Goal: Task Accomplishment & Management: Manage account settings

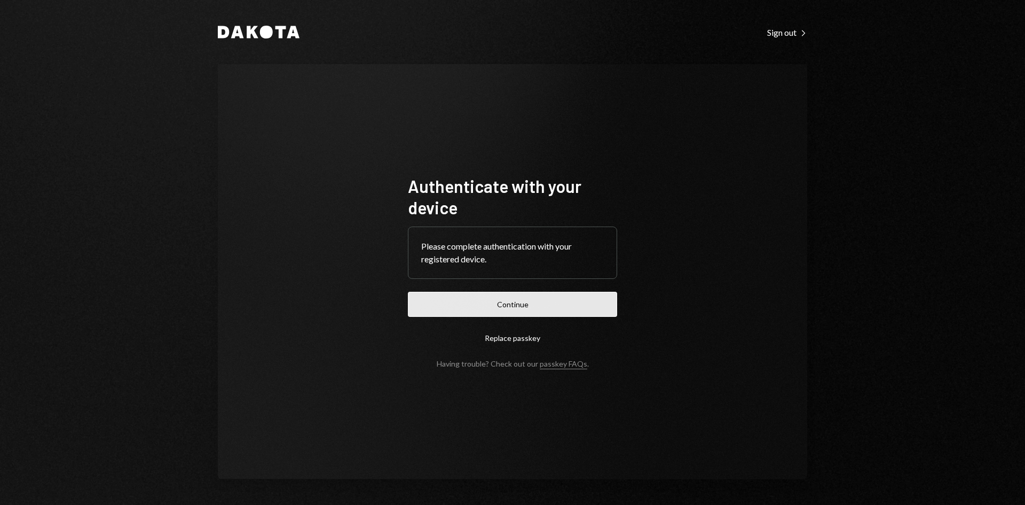
click at [510, 313] on button "Continue" at bounding box center [512, 304] width 209 height 25
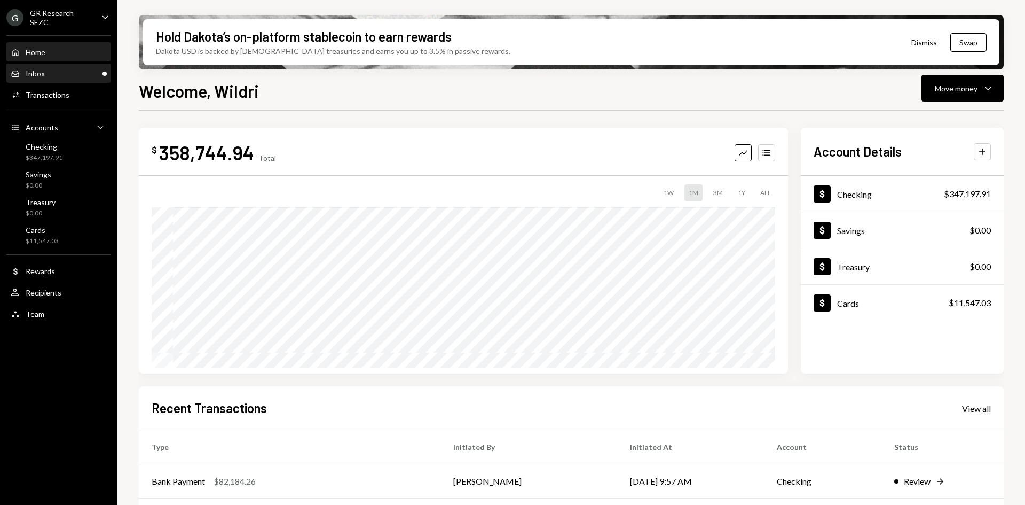
click at [77, 72] on div "Inbox Inbox" at bounding box center [59, 74] width 96 height 10
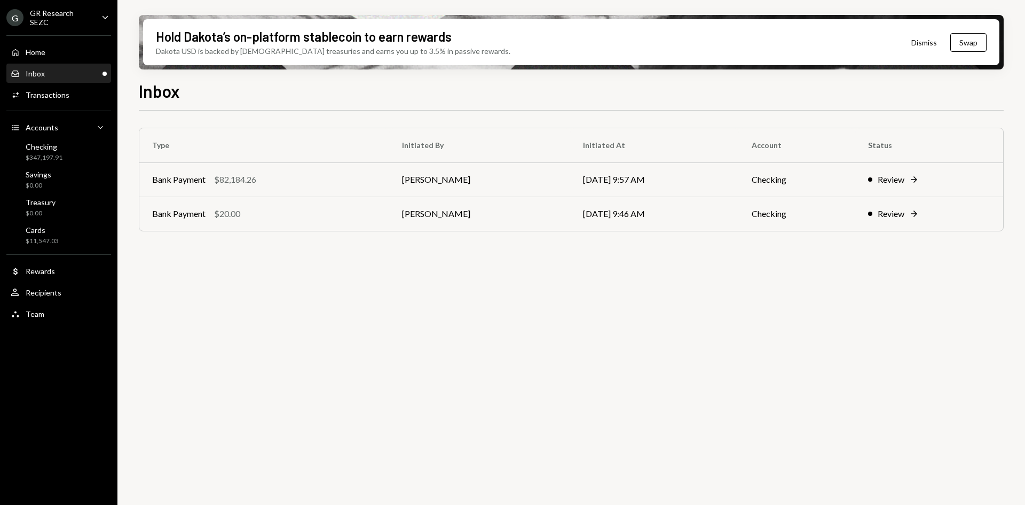
click at [106, 14] on icon "Caret Down" at bounding box center [105, 17] width 12 height 12
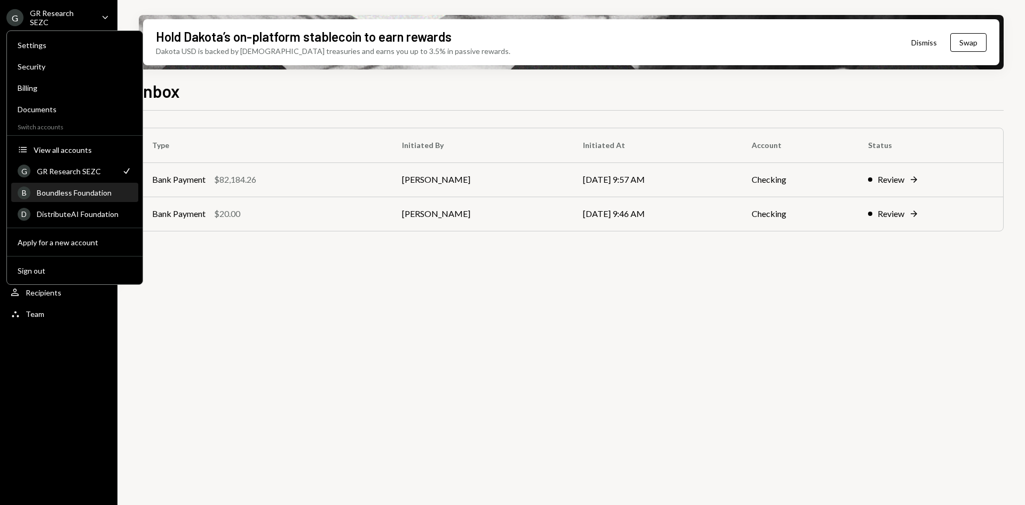
click at [86, 197] on div "Boundless Foundation" at bounding box center [84, 192] width 95 height 9
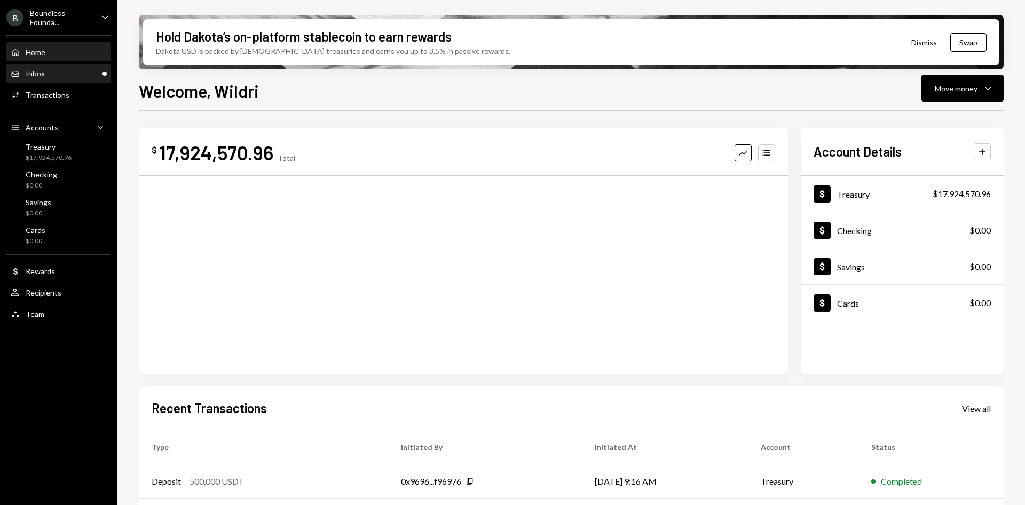
click at [49, 65] on div "Inbox Inbox" at bounding box center [59, 74] width 96 height 18
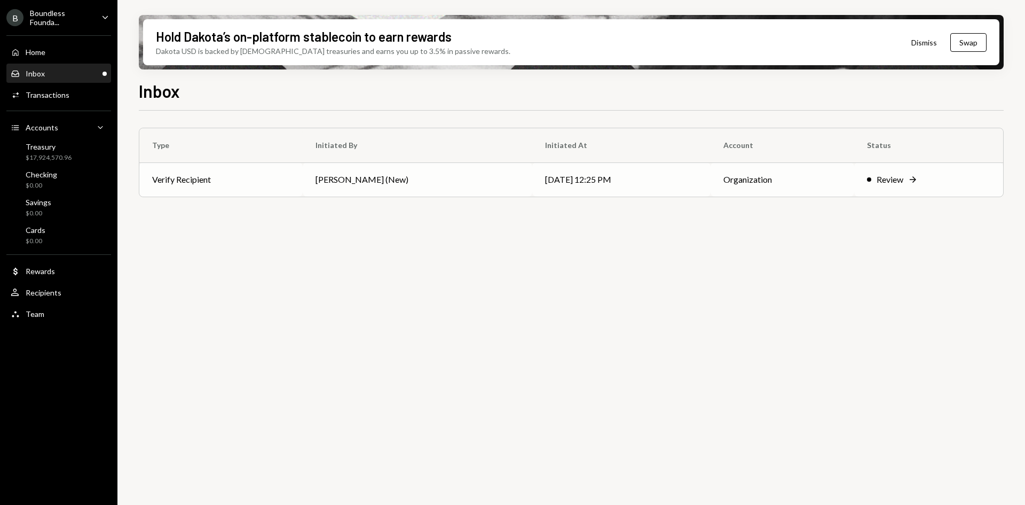
click at [427, 186] on td "[PERSON_NAME] (New)" at bounding box center [418, 179] width 230 height 34
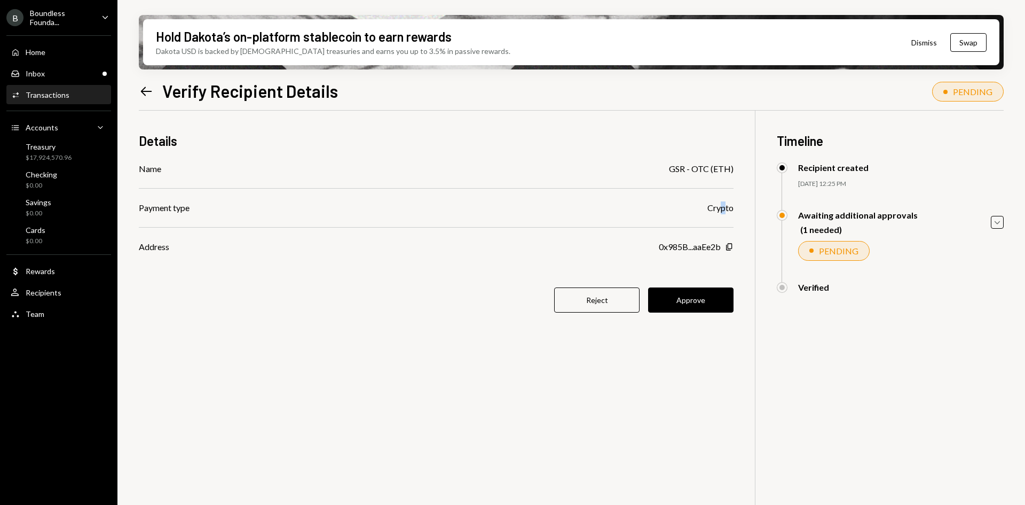
drag, startPoint x: 720, startPoint y: 207, endPoint x: 726, endPoint y: 207, distance: 6.4
click at [726, 207] on div "Crypto" at bounding box center [721, 207] width 26 height 13
drag, startPoint x: 721, startPoint y: 167, endPoint x: 698, endPoint y: 169, distance: 23.1
click at [700, 169] on div "GSR - OTC (ETH)" at bounding box center [701, 168] width 65 height 13
drag, startPoint x: 683, startPoint y: 168, endPoint x: 706, endPoint y: 170, distance: 23.5
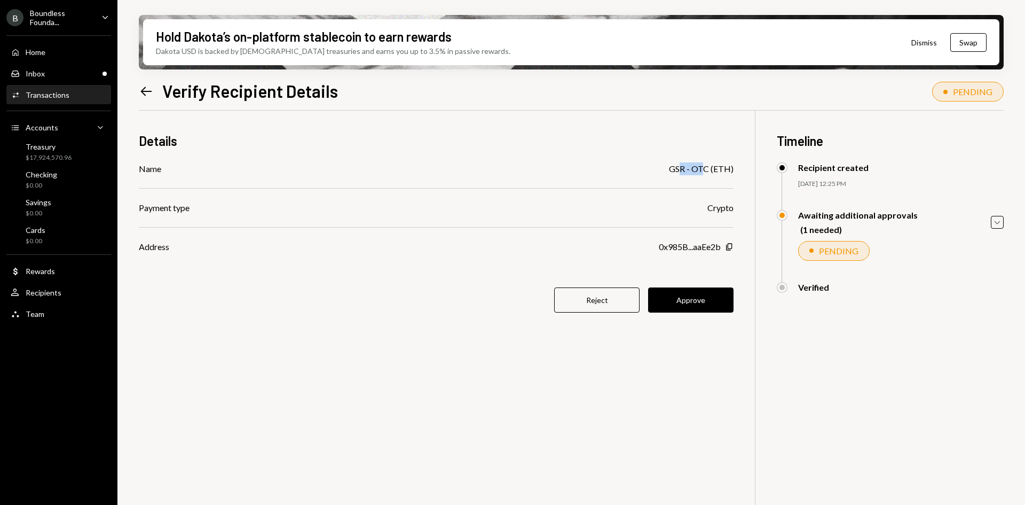
click at [706, 170] on div "GSR - OTC (ETH)" at bounding box center [701, 168] width 65 height 13
drag, startPoint x: 718, startPoint y: 168, endPoint x: 690, endPoint y: 169, distance: 27.8
click at [690, 169] on div "GSR - OTC (ETH)" at bounding box center [701, 168] width 65 height 13
click at [729, 168] on div "GSR - OTC (ETH)" at bounding box center [701, 168] width 65 height 13
click at [730, 248] on icon "Copy" at bounding box center [729, 246] width 9 height 9
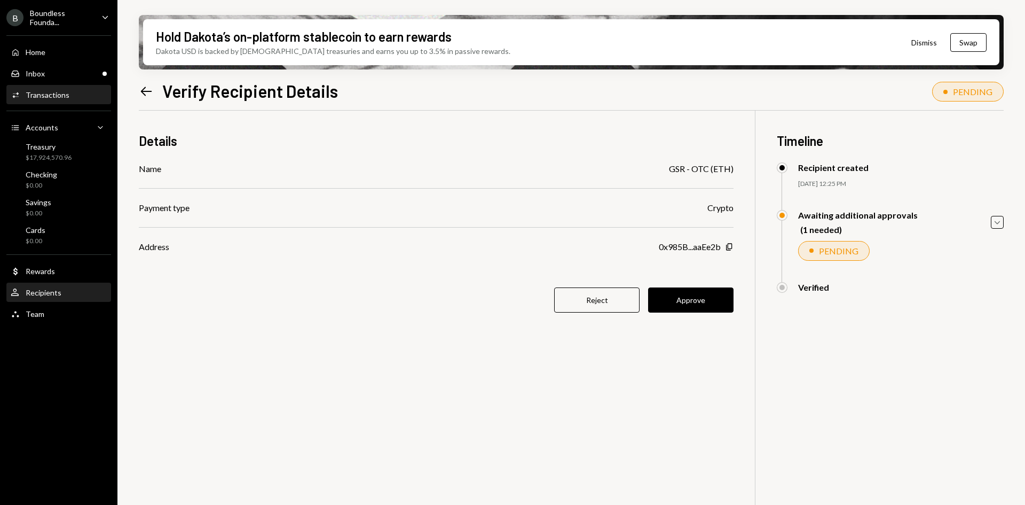
click at [79, 289] on div "User Recipients" at bounding box center [59, 293] width 96 height 10
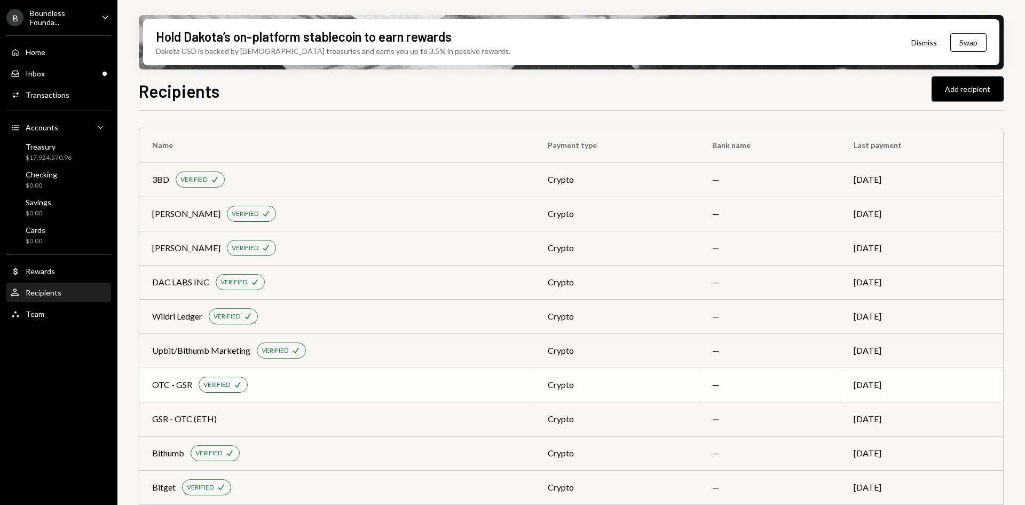
click at [450, 389] on div "OTC - GSR VERIFIED Check" at bounding box center [337, 384] width 370 height 16
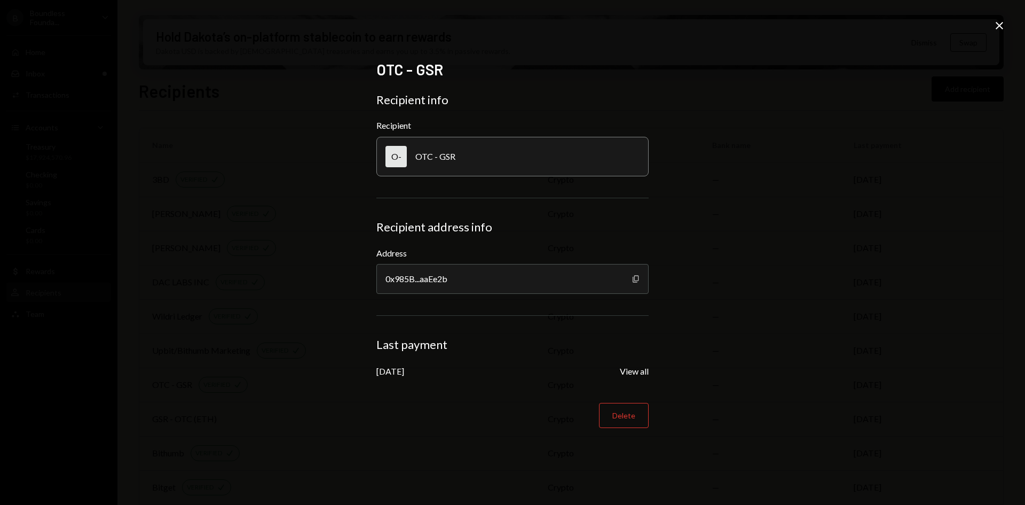
click at [638, 275] on icon "Copy" at bounding box center [636, 278] width 9 height 9
click at [1000, 26] on icon at bounding box center [999, 25] width 7 height 7
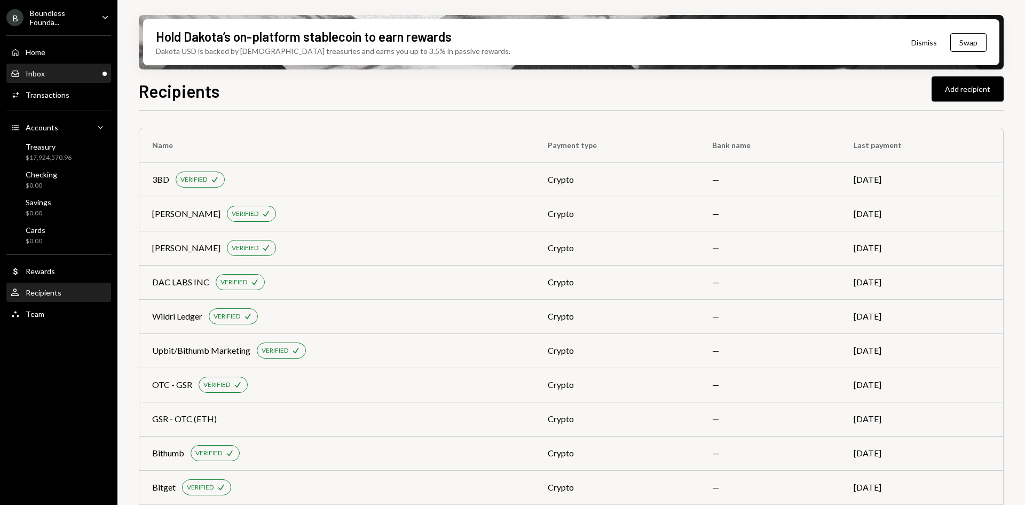
click at [37, 80] on div "Inbox Inbox" at bounding box center [59, 74] width 96 height 18
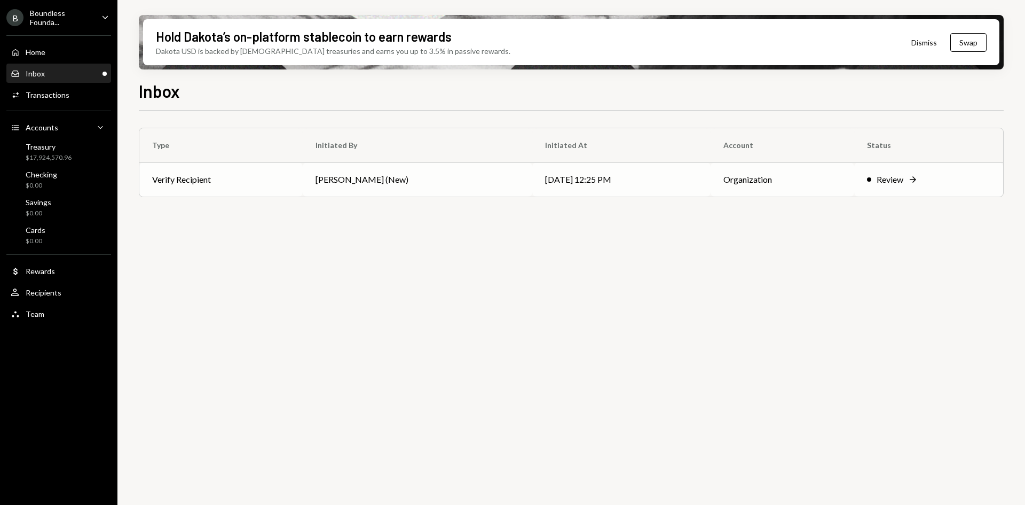
click at [470, 181] on td "[PERSON_NAME] (New)" at bounding box center [418, 179] width 230 height 34
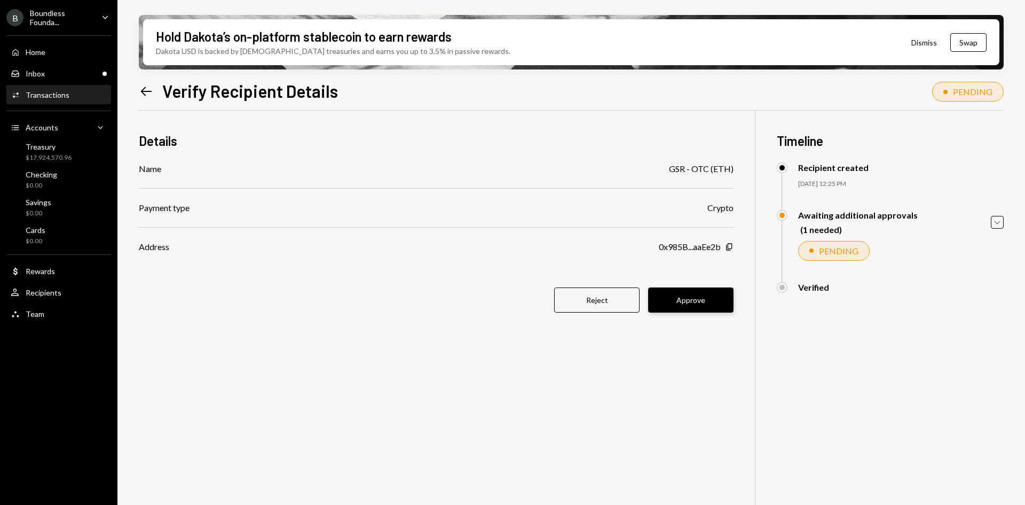
click at [710, 299] on button "Approve" at bounding box center [690, 299] width 85 height 25
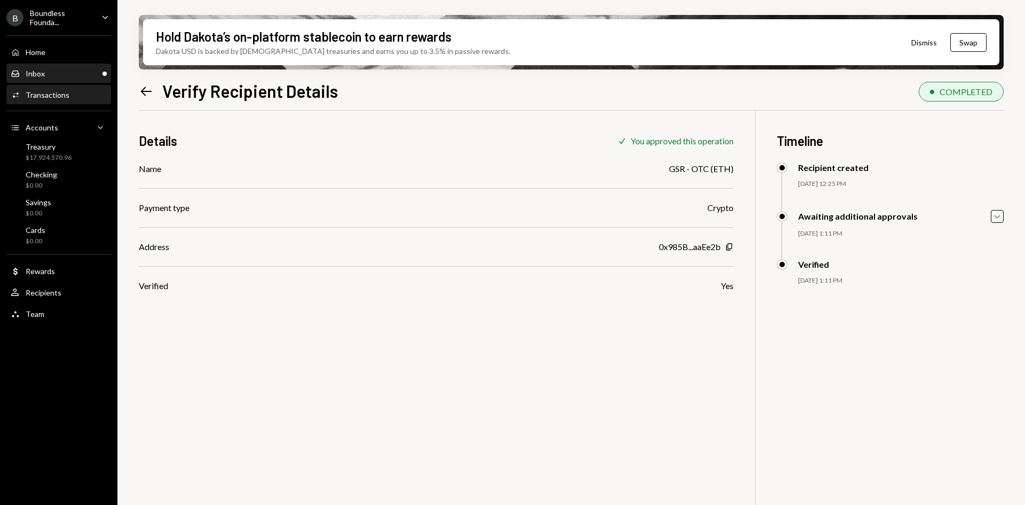
click at [77, 76] on div "Inbox Inbox" at bounding box center [59, 74] width 96 height 10
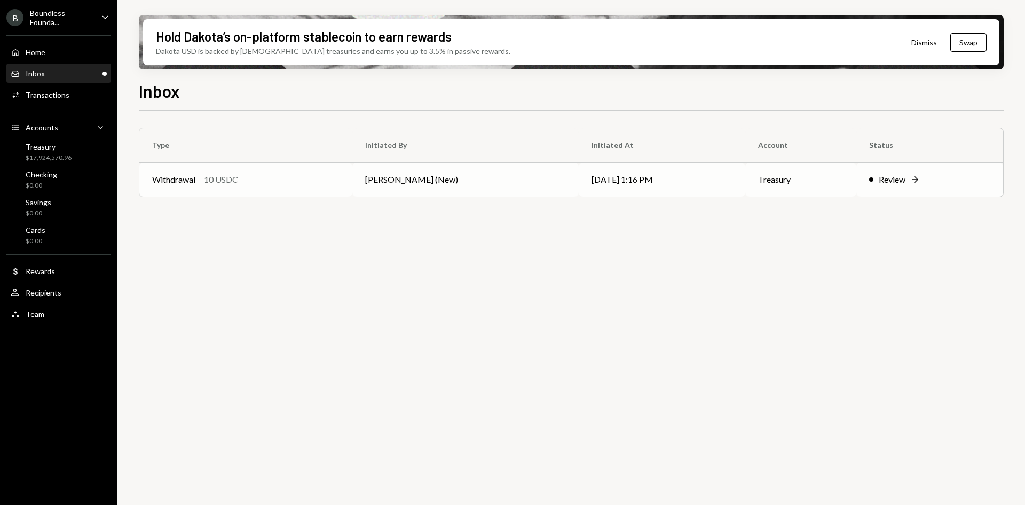
click at [399, 180] on td "[PERSON_NAME] (New)" at bounding box center [465, 179] width 226 height 34
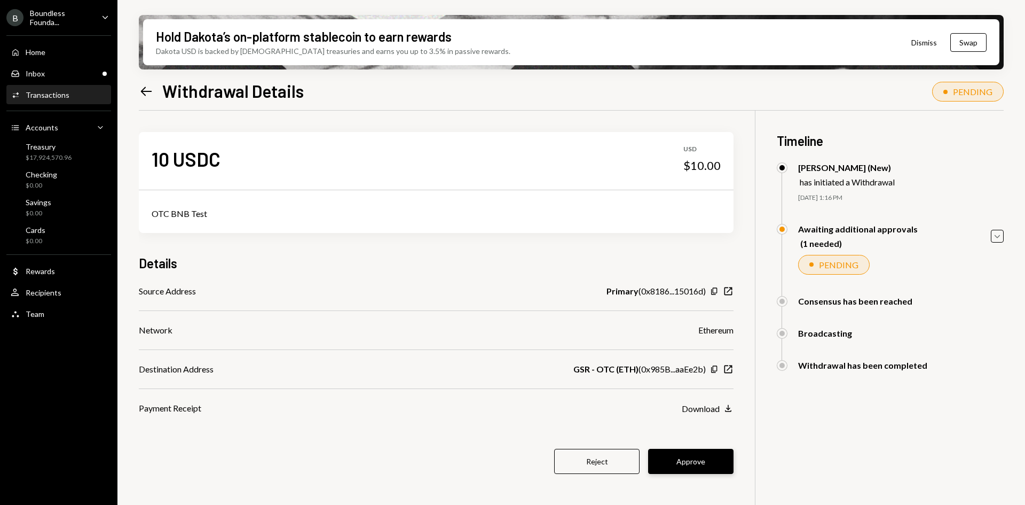
click at [689, 467] on button "Approve" at bounding box center [690, 461] width 85 height 25
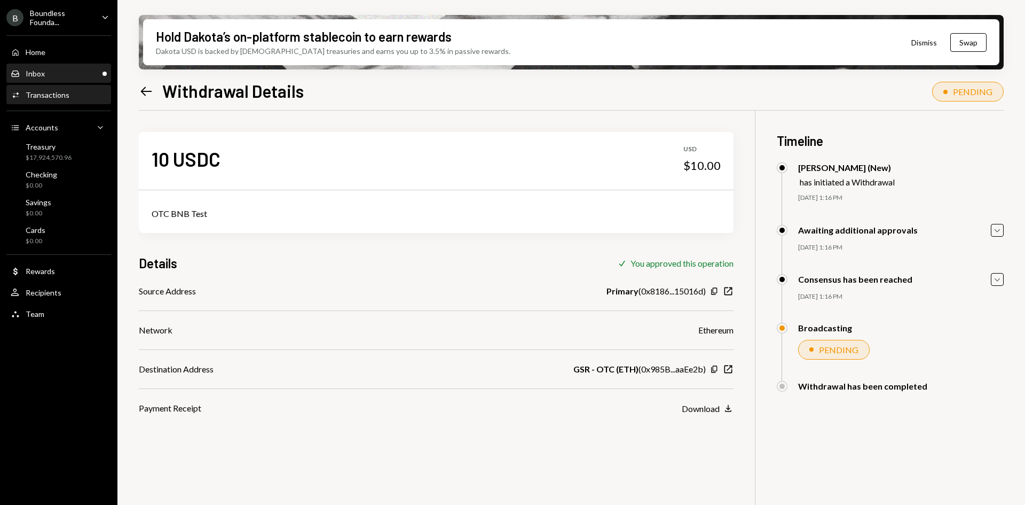
click at [41, 66] on div "Inbox Inbox" at bounding box center [59, 74] width 96 height 18
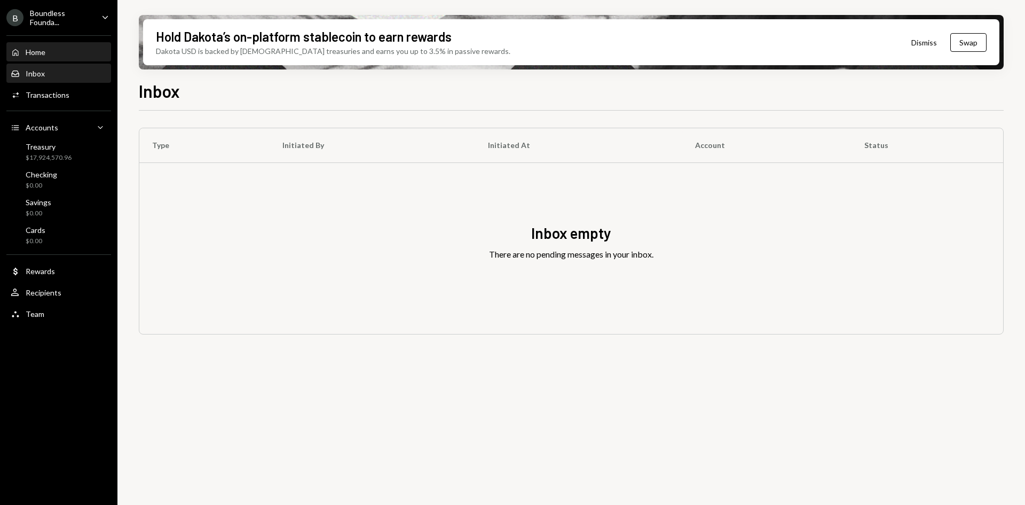
click at [43, 56] on div "Home" at bounding box center [36, 52] width 20 height 9
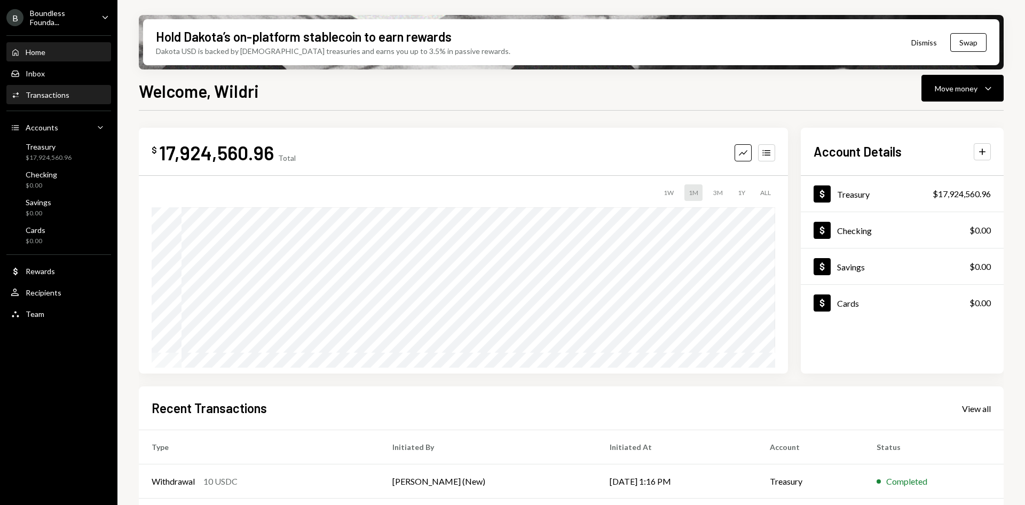
click at [66, 88] on div "Activities Transactions" at bounding box center [59, 95] width 96 height 18
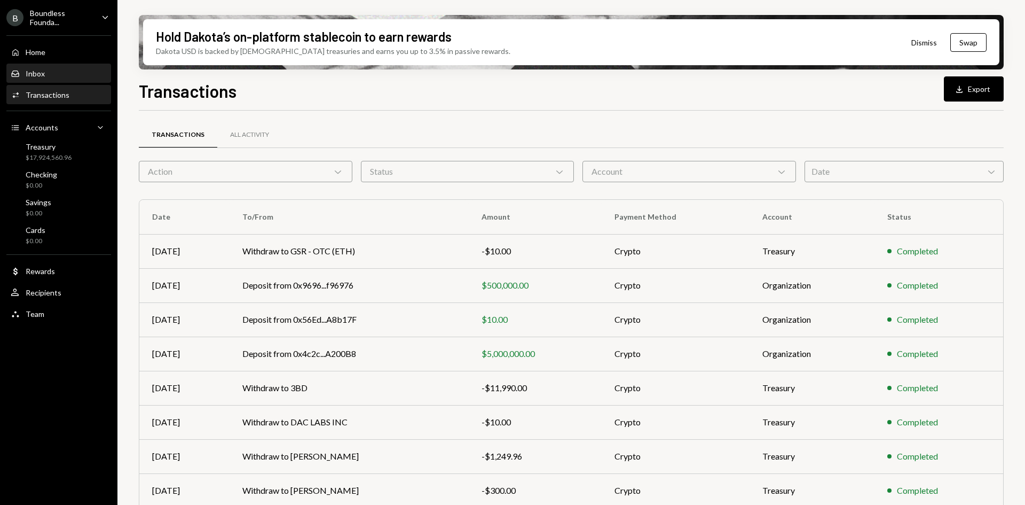
click at [49, 67] on div "Inbox Inbox" at bounding box center [59, 74] width 96 height 18
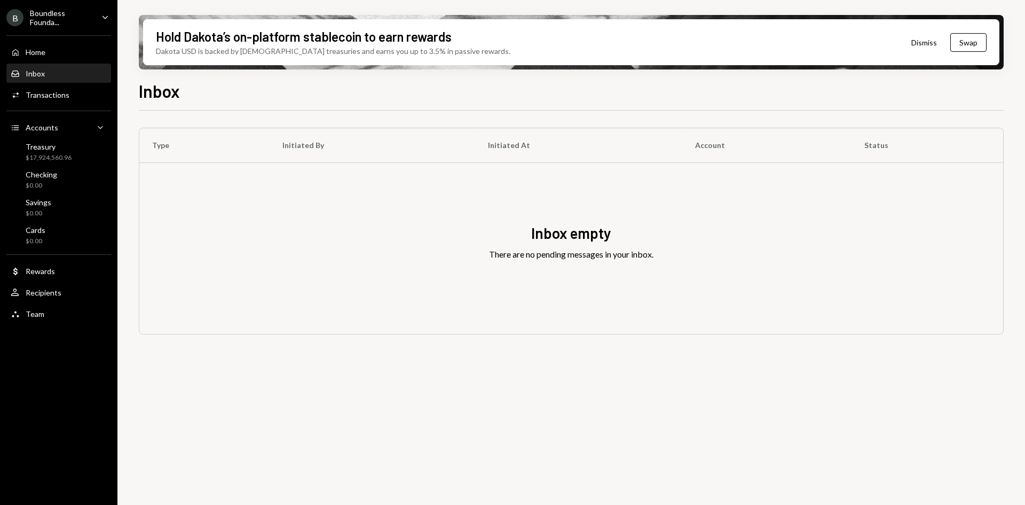
click at [70, 75] on div "Inbox Inbox" at bounding box center [59, 74] width 96 height 10
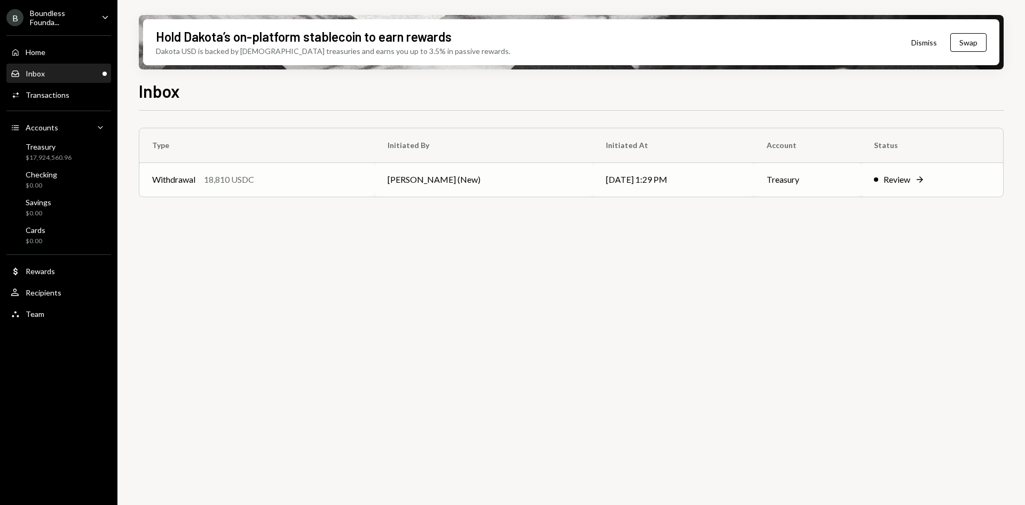
click at [437, 182] on td "[PERSON_NAME] (New)" at bounding box center [484, 179] width 219 height 34
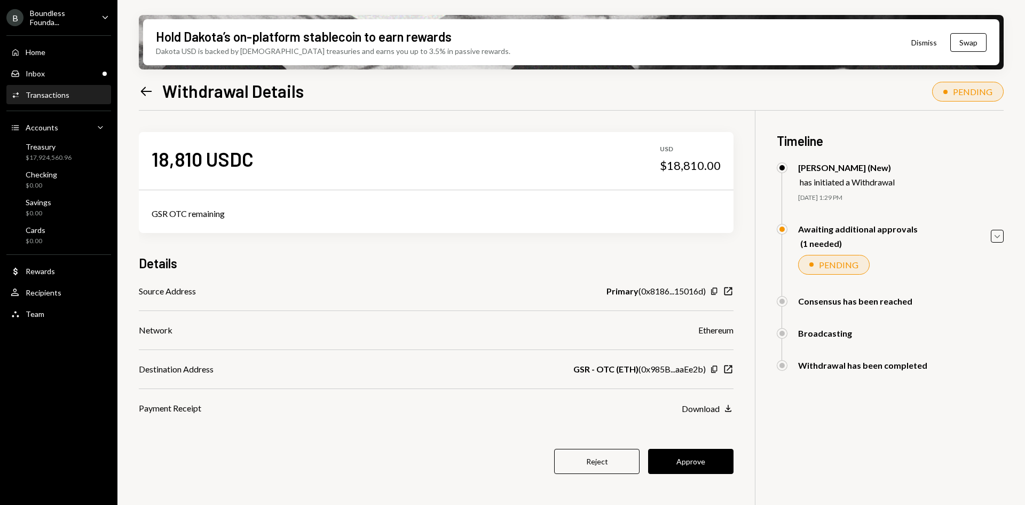
click at [64, 85] on link "Activities Transactions" at bounding box center [58, 94] width 105 height 19
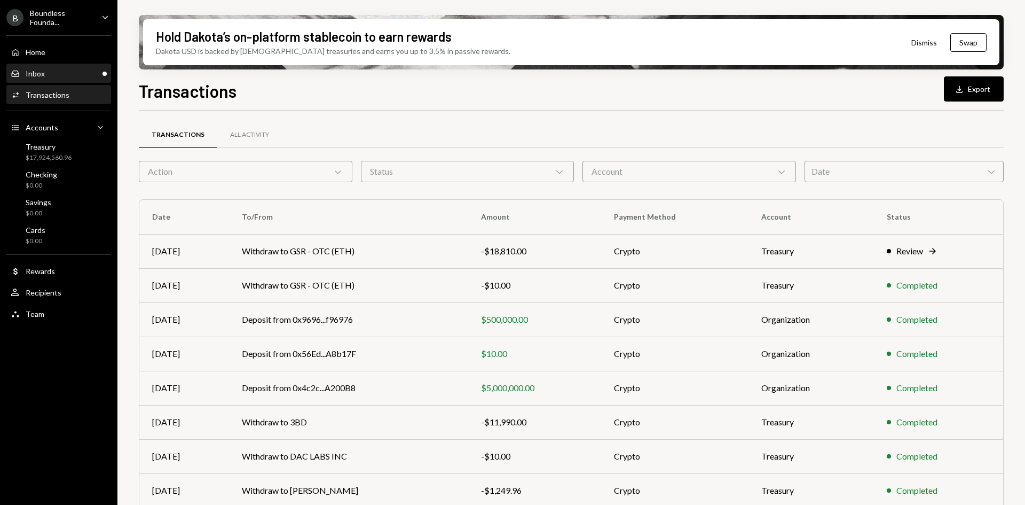
click at [70, 73] on div "Inbox Inbox" at bounding box center [59, 74] width 96 height 10
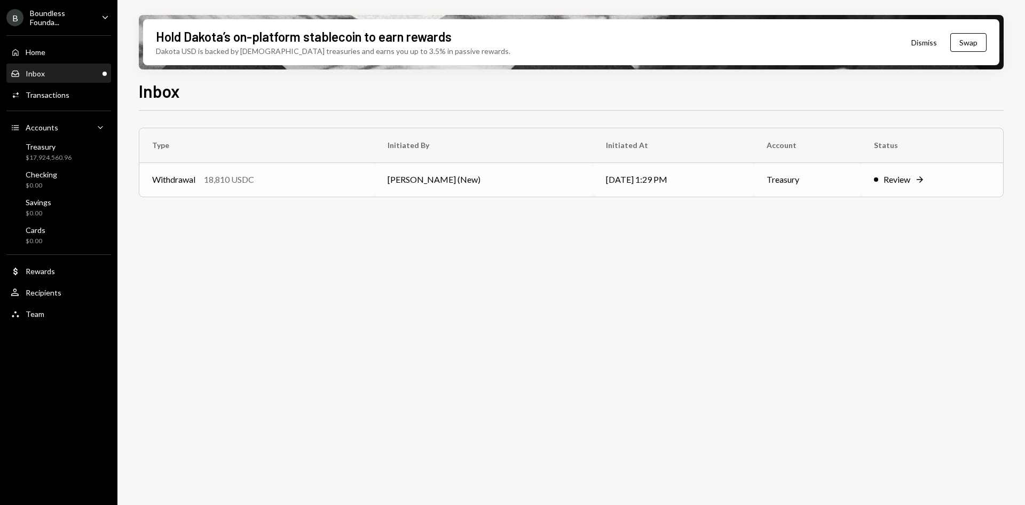
click at [396, 172] on td "[PERSON_NAME] (New)" at bounding box center [484, 179] width 219 height 34
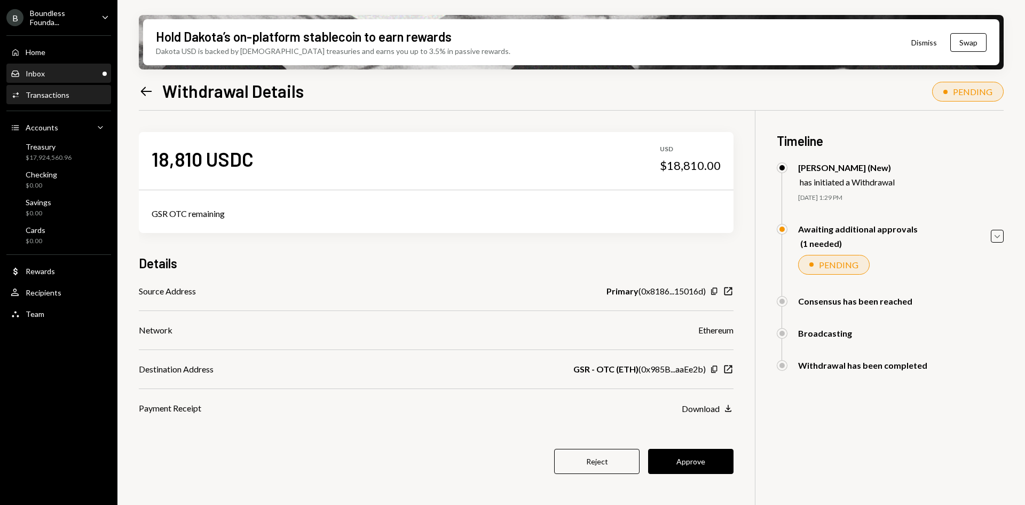
click at [77, 80] on div "Inbox Inbox" at bounding box center [59, 74] width 96 height 18
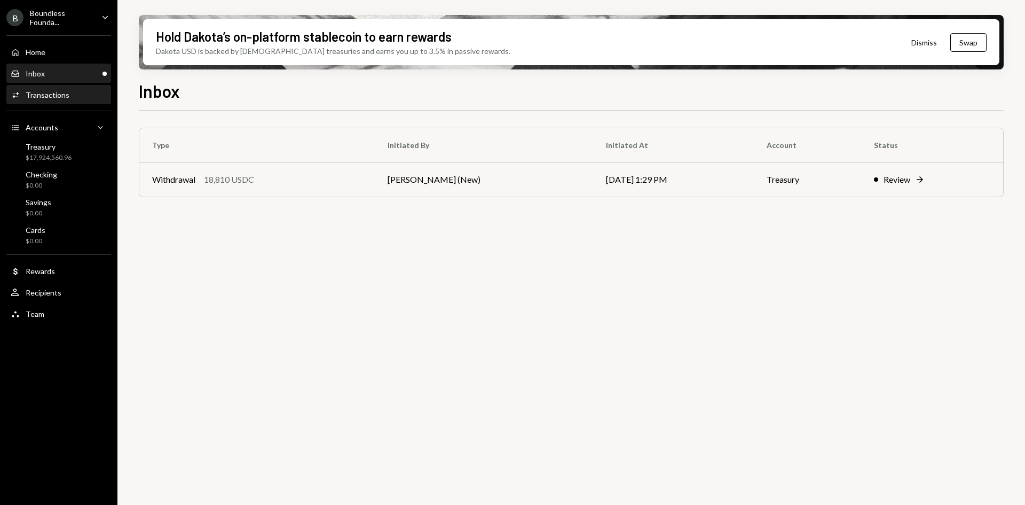
click at [50, 87] on div "Activities Transactions" at bounding box center [59, 95] width 96 height 18
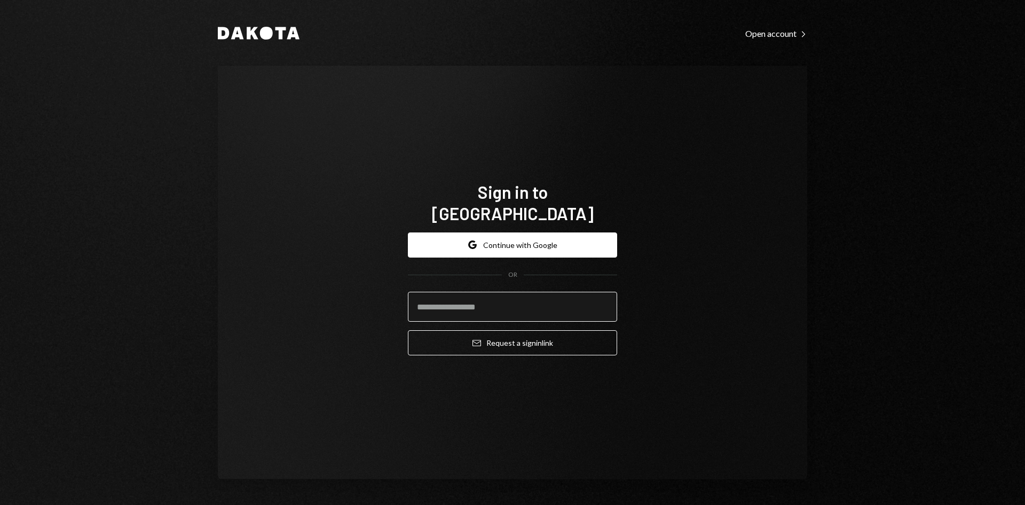
click at [479, 307] on input "email" at bounding box center [512, 307] width 209 height 30
drag, startPoint x: 448, startPoint y: 291, endPoint x: 458, endPoint y: 292, distance: 10.2
click at [448, 292] on input "email" at bounding box center [512, 307] width 209 height 30
type input "**********"
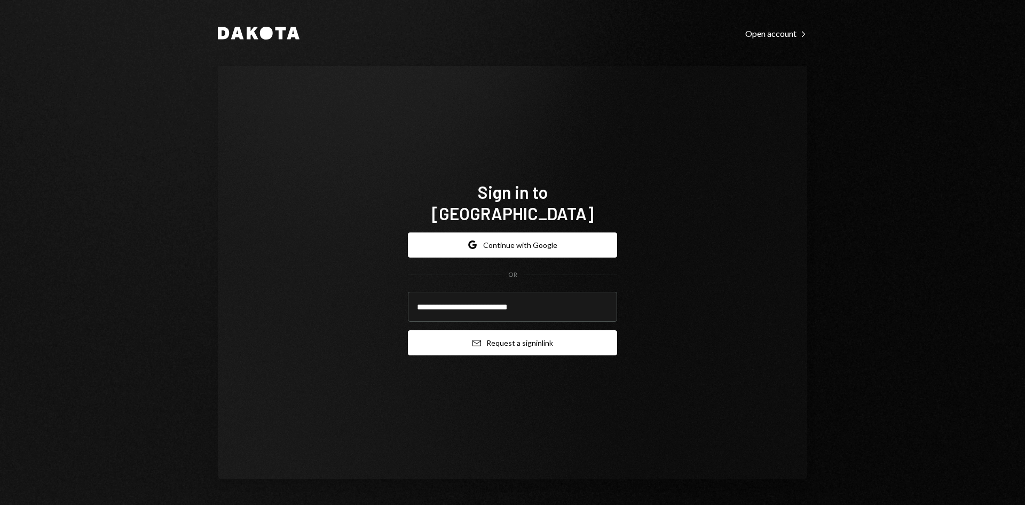
click at [510, 330] on button "Email Request a sign in link" at bounding box center [512, 342] width 209 height 25
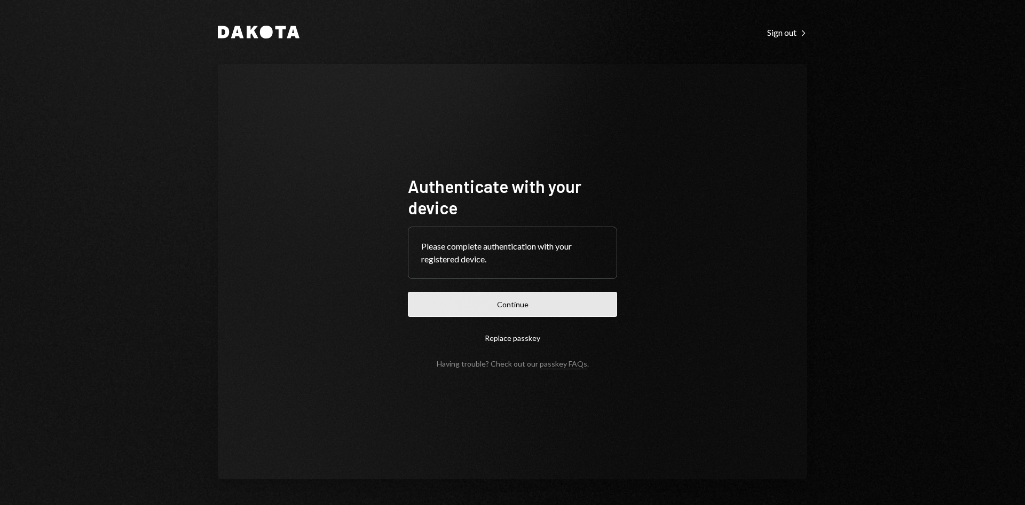
click at [537, 302] on button "Continue" at bounding box center [512, 304] width 209 height 25
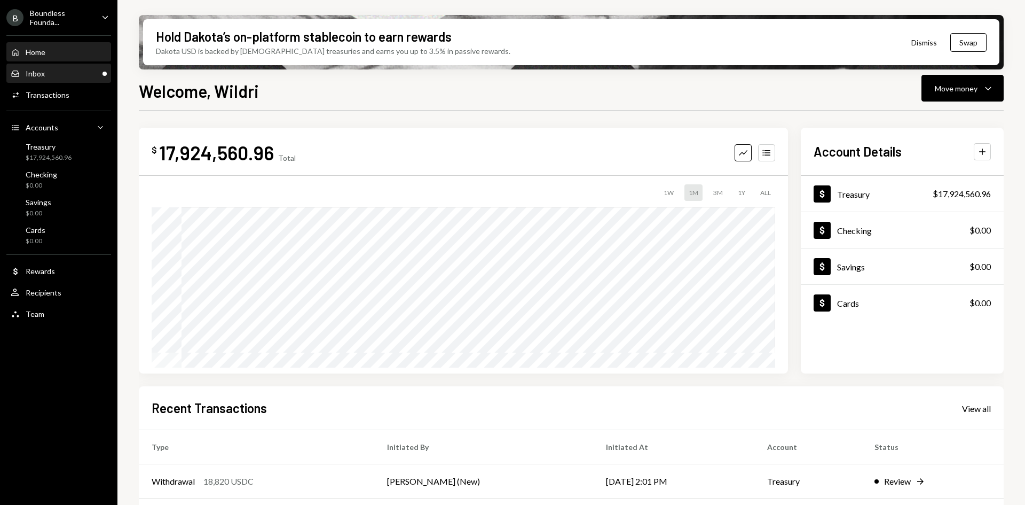
click at [18, 74] on icon "Main" at bounding box center [15, 74] width 7 height 2
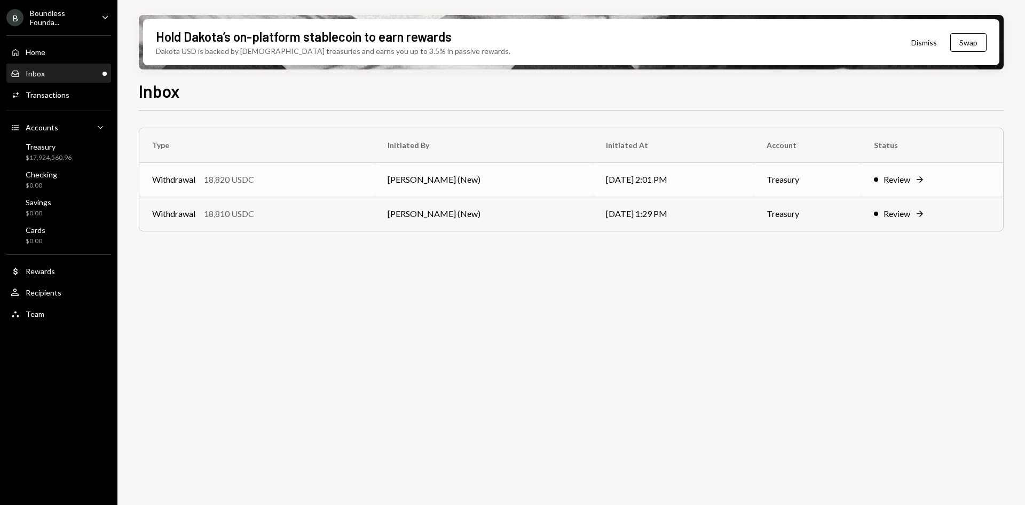
drag, startPoint x: 305, startPoint y: 185, endPoint x: 304, endPoint y: 194, distance: 8.6
click at [305, 196] on td "Withdrawal 18,820 USDC" at bounding box center [256, 179] width 235 height 34
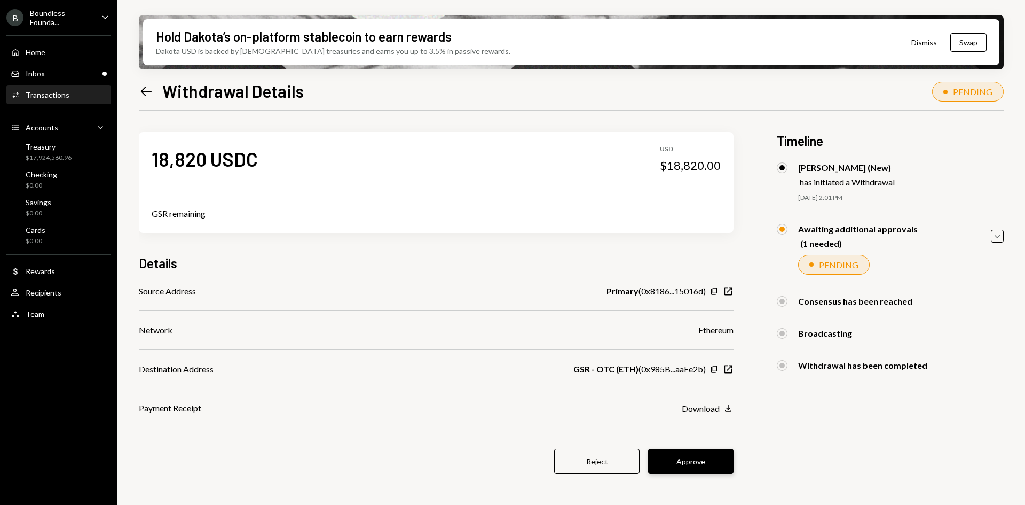
click at [701, 458] on button "Approve" at bounding box center [690, 461] width 85 height 25
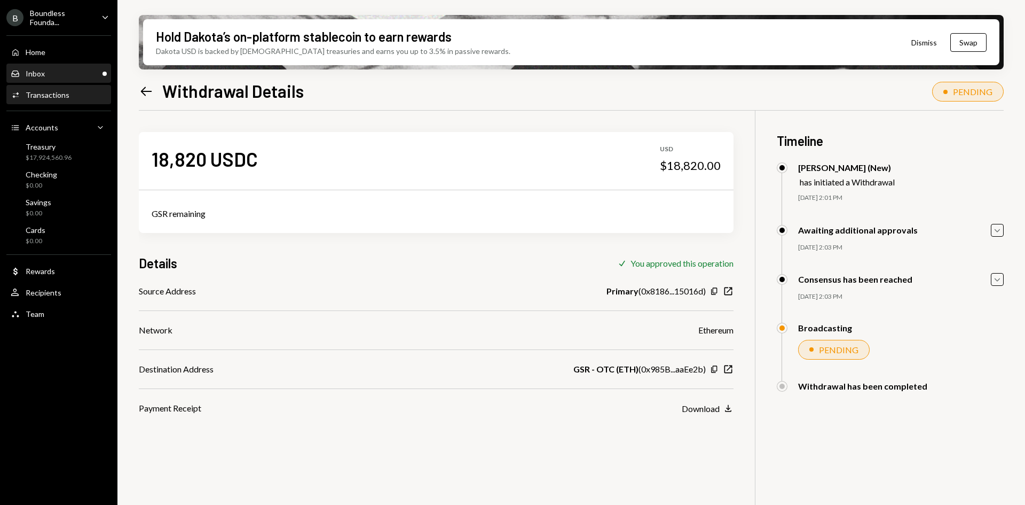
click at [76, 69] on div "Inbox Inbox" at bounding box center [59, 74] width 96 height 10
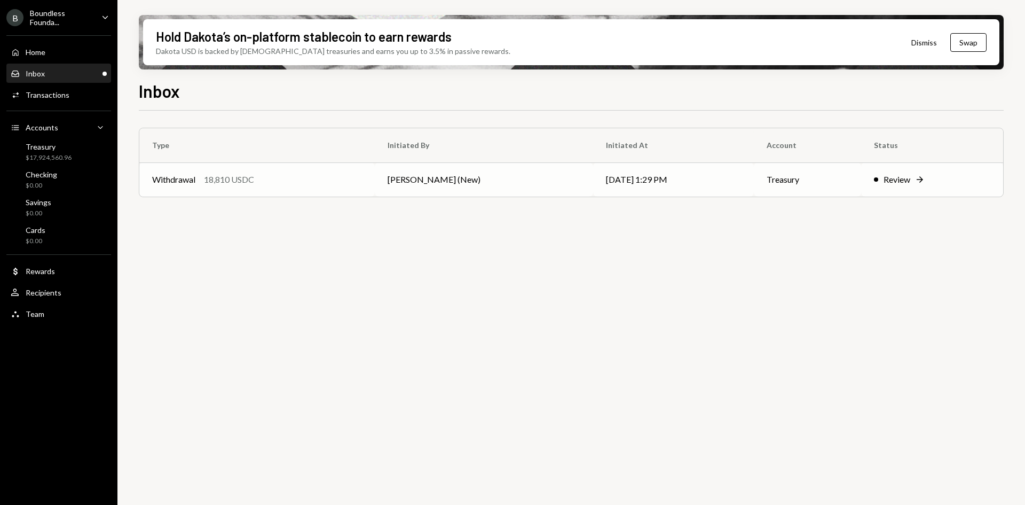
click at [372, 187] on td "Withdrawal 18,810 USDC" at bounding box center [256, 179] width 235 height 34
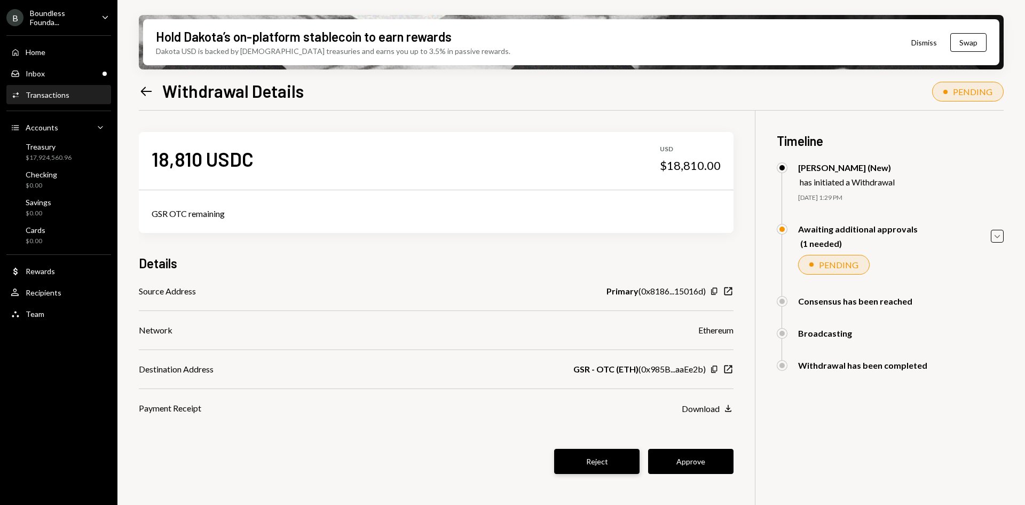
click at [600, 464] on button "Reject" at bounding box center [596, 461] width 85 height 25
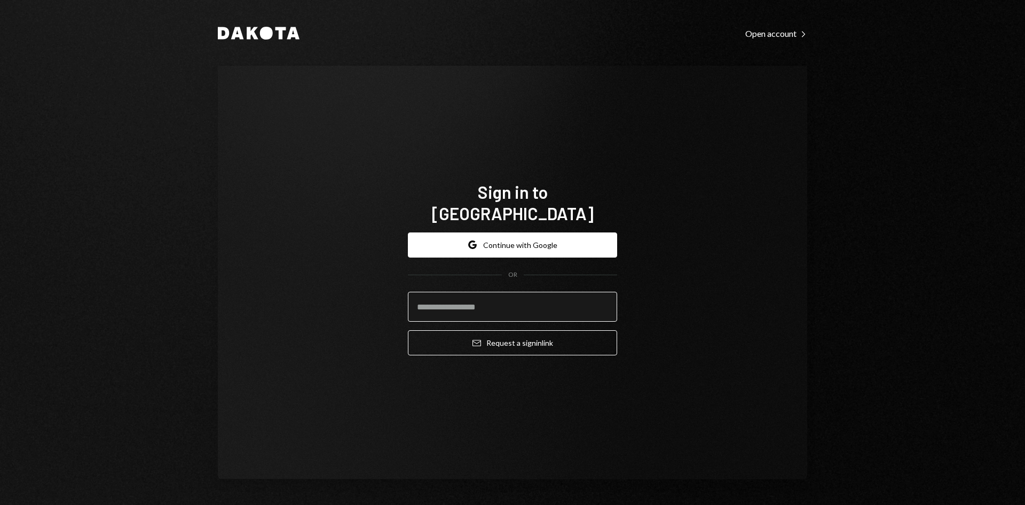
click at [485, 298] on input "email" at bounding box center [512, 307] width 209 height 30
type input "**********"
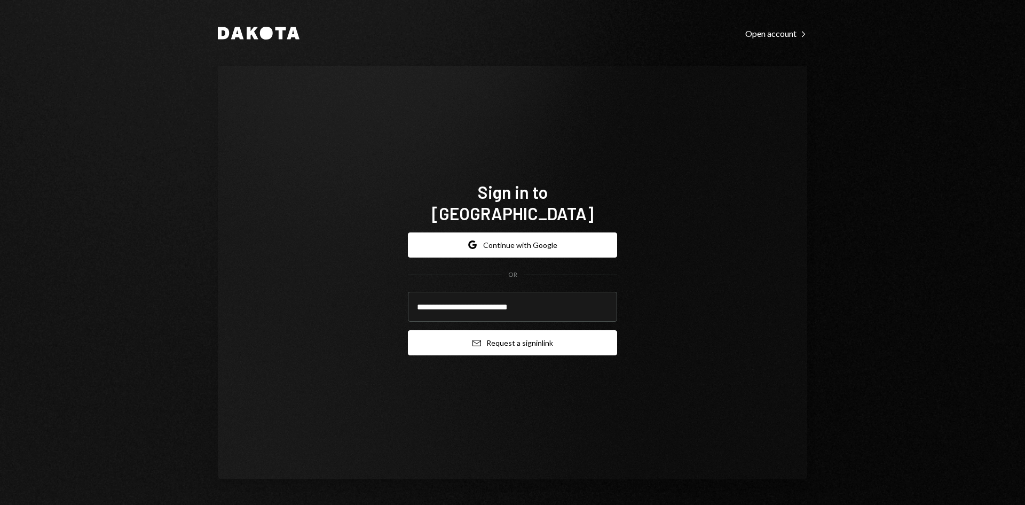
click at [502, 330] on button "Email Request a sign in link" at bounding box center [512, 342] width 209 height 25
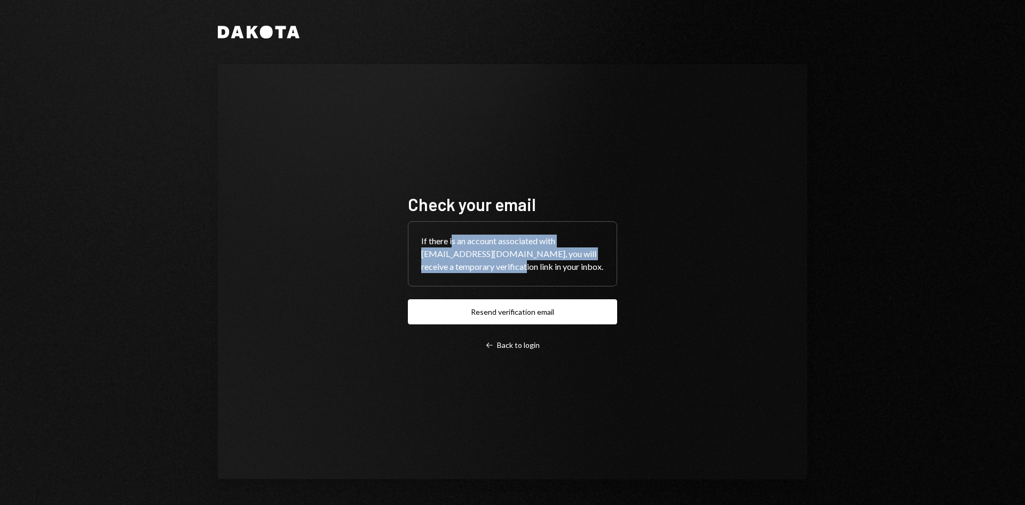
drag, startPoint x: 499, startPoint y: 268, endPoint x: 452, endPoint y: 244, distance: 52.1
click at [456, 245] on div "If there is an account associated with wildri@autonomousprojects.co, you will r…" at bounding box center [513, 254] width 208 height 64
drag, startPoint x: 443, startPoint y: 242, endPoint x: 510, endPoint y: 267, distance: 71.1
click at [510, 267] on div "If there is an account associated with wildri@autonomousprojects.co, you will r…" at bounding box center [513, 254] width 208 height 64
drag, startPoint x: 528, startPoint y: 266, endPoint x: 446, endPoint y: 240, distance: 85.6
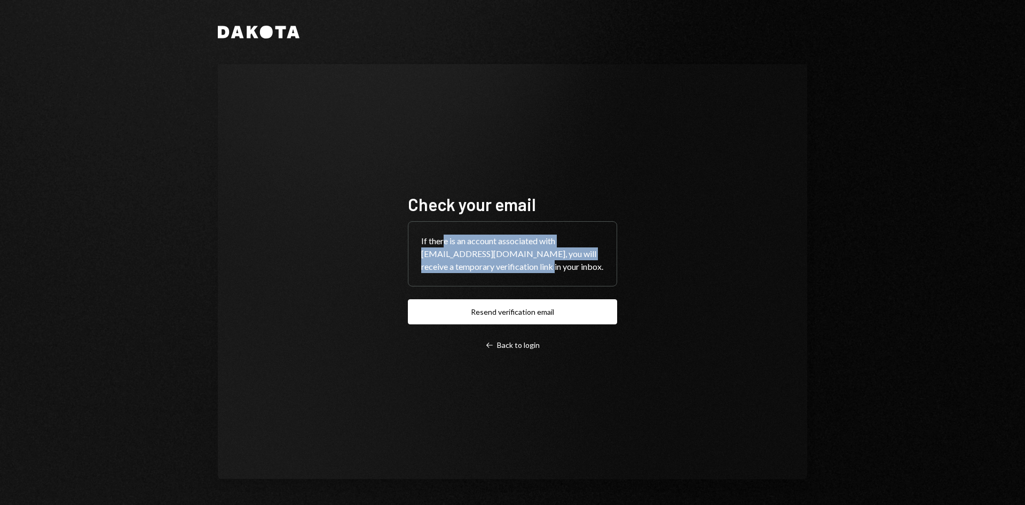
click at [446, 240] on div "If there is an account associated with wildri@autonomousprojects.co, you will r…" at bounding box center [513, 254] width 208 height 64
drag, startPoint x: 435, startPoint y: 239, endPoint x: 562, endPoint y: 268, distance: 130.8
click at [562, 268] on div "If there is an account associated with wildri@autonomousprojects.co, you will r…" at bounding box center [513, 254] width 208 height 64
drag, startPoint x: 568, startPoint y: 268, endPoint x: 445, endPoint y: 239, distance: 126.2
click at [445, 239] on div "If there is an account associated with wildri@autonomousprojects.co, you will r…" at bounding box center [513, 254] width 208 height 64
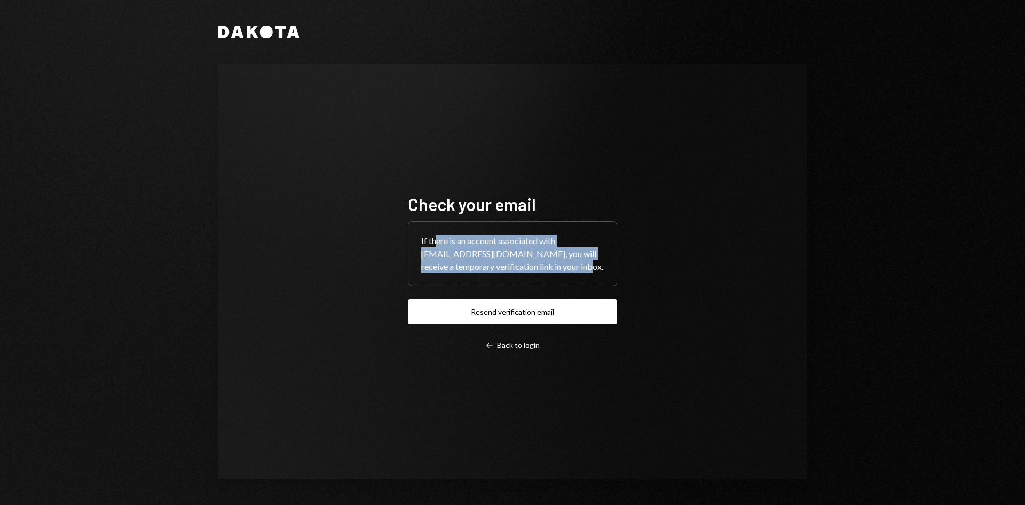
drag, startPoint x: 438, startPoint y: 238, endPoint x: 565, endPoint y: 268, distance: 131.1
click at [565, 268] on div "If there is an account associated with wildri@autonomousprojects.co, you will r…" at bounding box center [513, 254] width 208 height 64
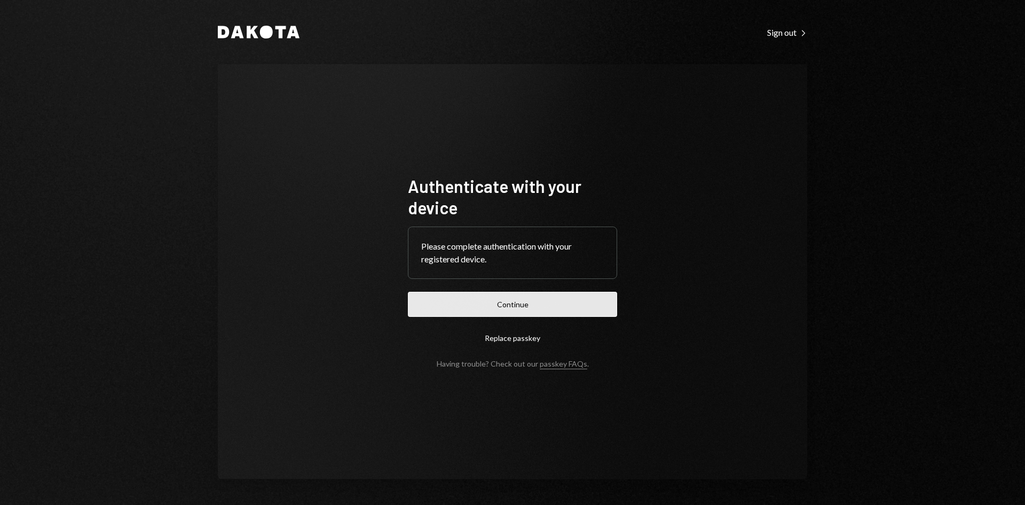
click at [510, 311] on button "Continue" at bounding box center [512, 304] width 209 height 25
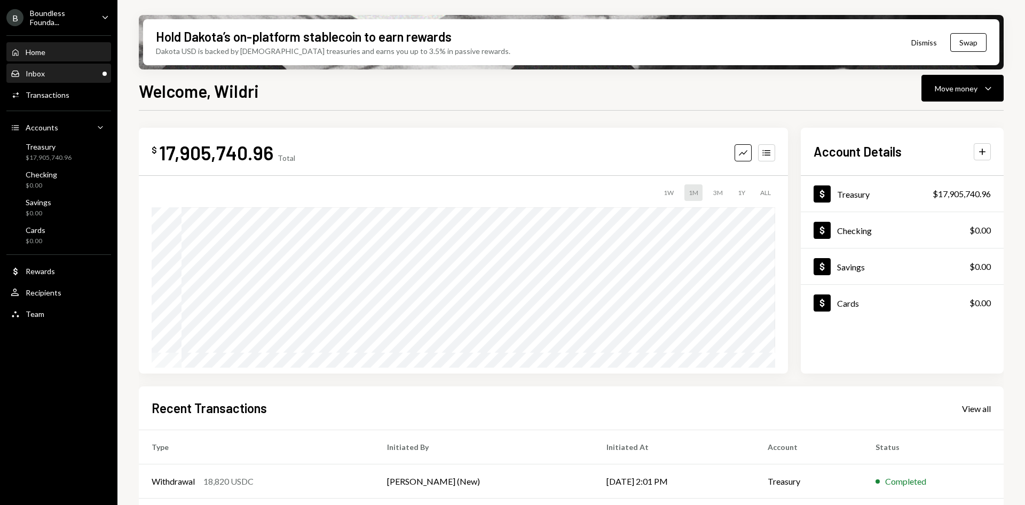
click at [74, 76] on div "Inbox Inbox" at bounding box center [59, 74] width 96 height 10
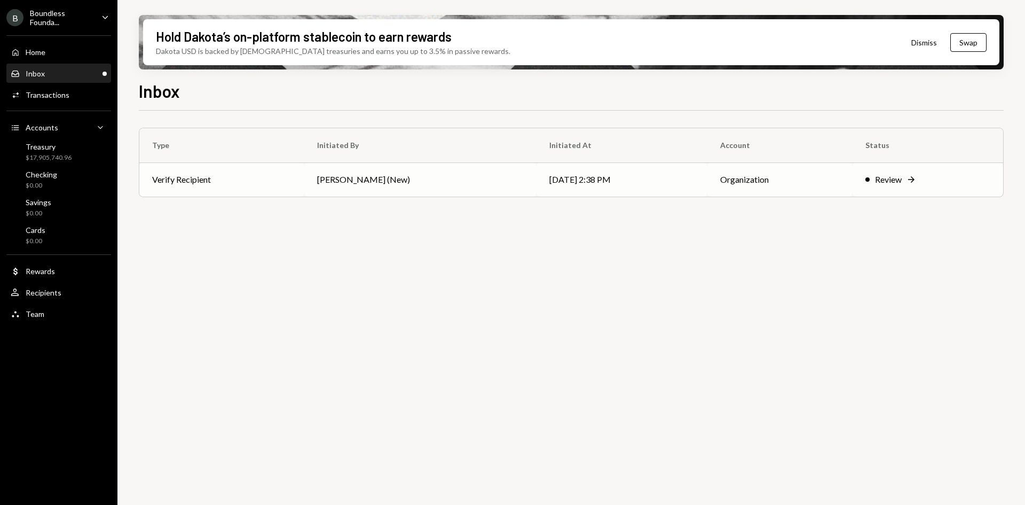
click at [468, 182] on td "[PERSON_NAME] (New)" at bounding box center [420, 179] width 232 height 34
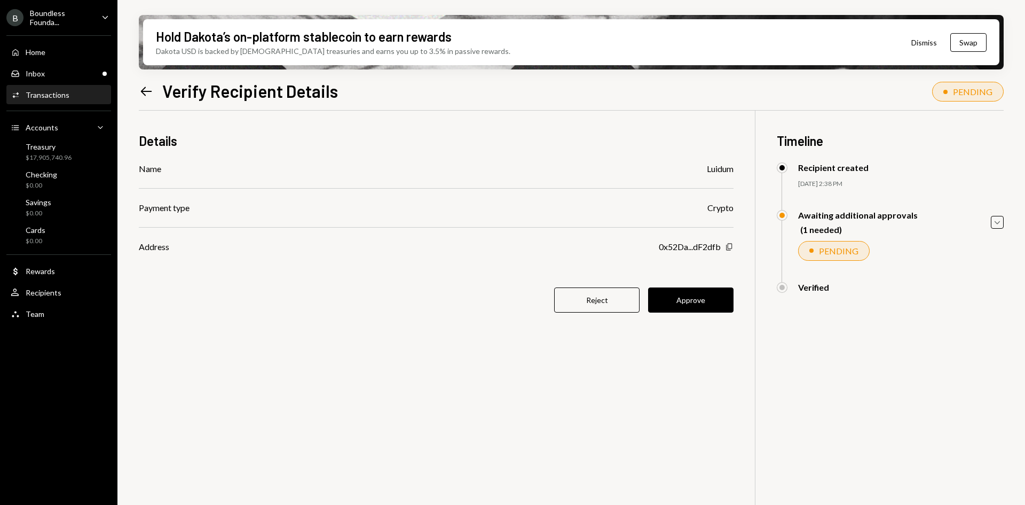
click at [729, 246] on icon "Copy" at bounding box center [729, 246] width 9 height 9
click at [409, 465] on div "Details Name Luidum Payment type Crypto Address 0x52Da...dF2dfb Copy Reject App…" at bounding box center [571, 363] width 865 height 505
click at [698, 306] on button "Approve" at bounding box center [690, 299] width 85 height 25
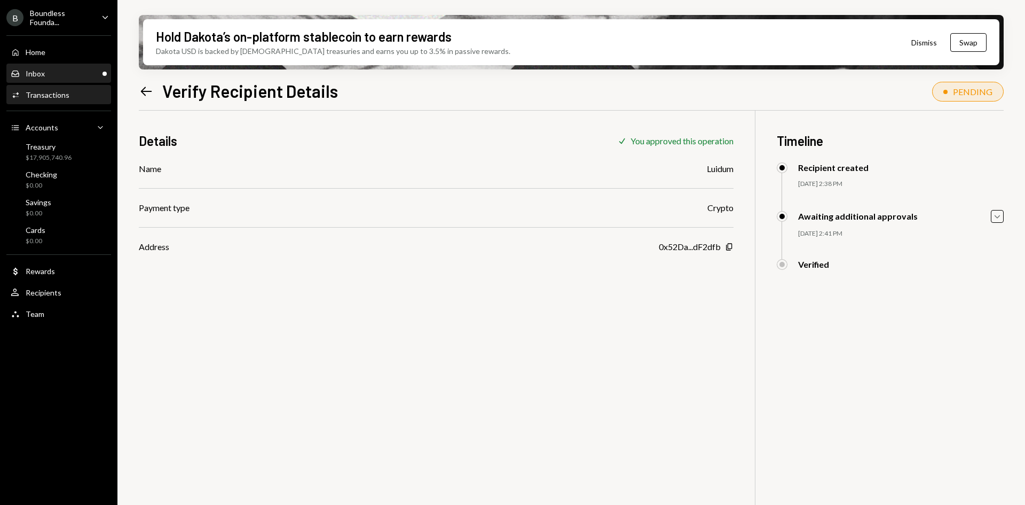
click at [61, 69] on div "Inbox Inbox" at bounding box center [59, 74] width 96 height 10
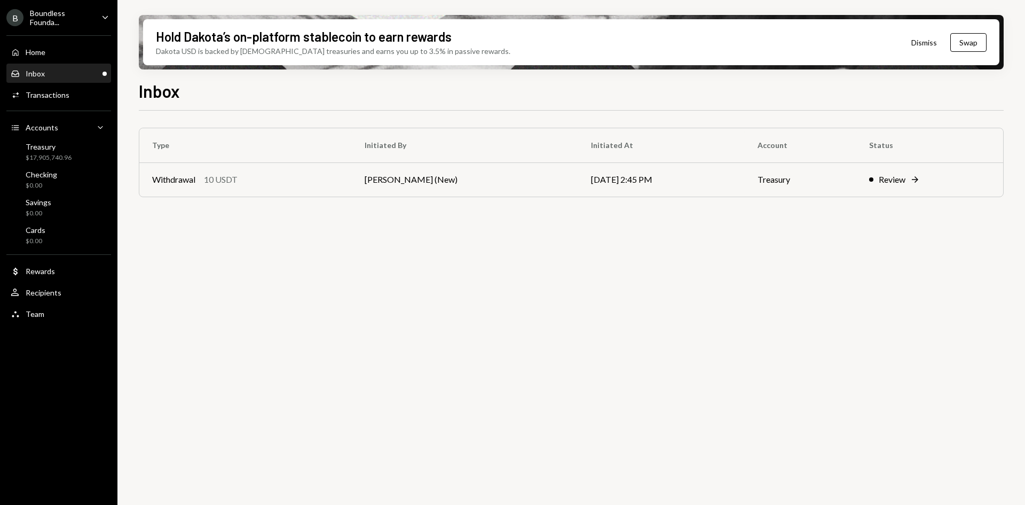
click at [93, 78] on div "Inbox Inbox" at bounding box center [59, 74] width 96 height 18
click at [394, 180] on td "[PERSON_NAME] (New)" at bounding box center [465, 179] width 227 height 34
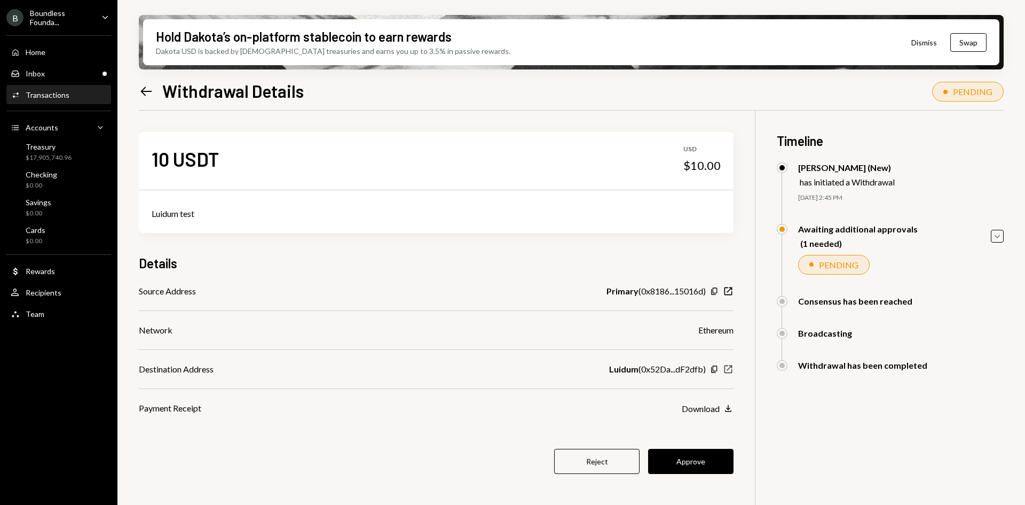
click at [726, 367] on icon "New Window" at bounding box center [728, 369] width 11 height 11
click at [710, 459] on button "Approve" at bounding box center [690, 461] width 85 height 25
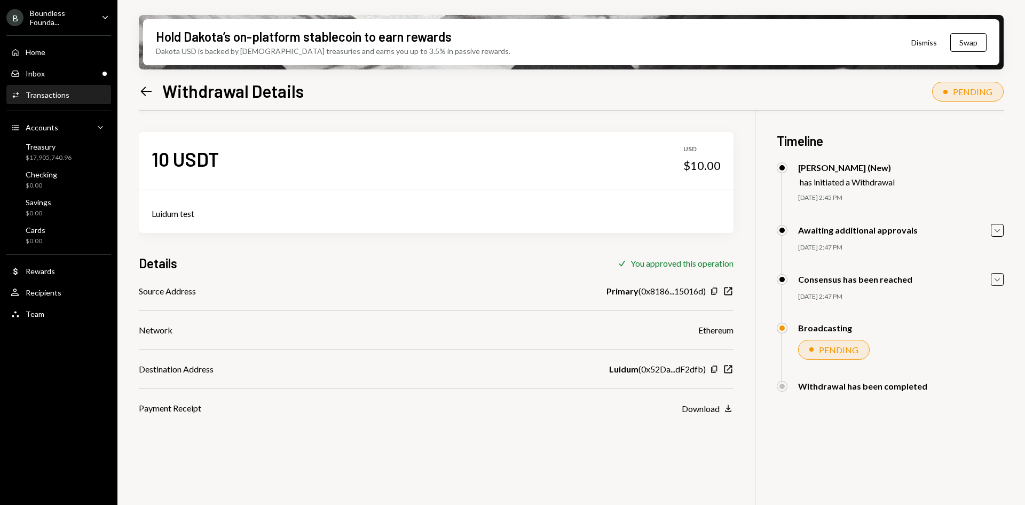
scroll to position [85, 0]
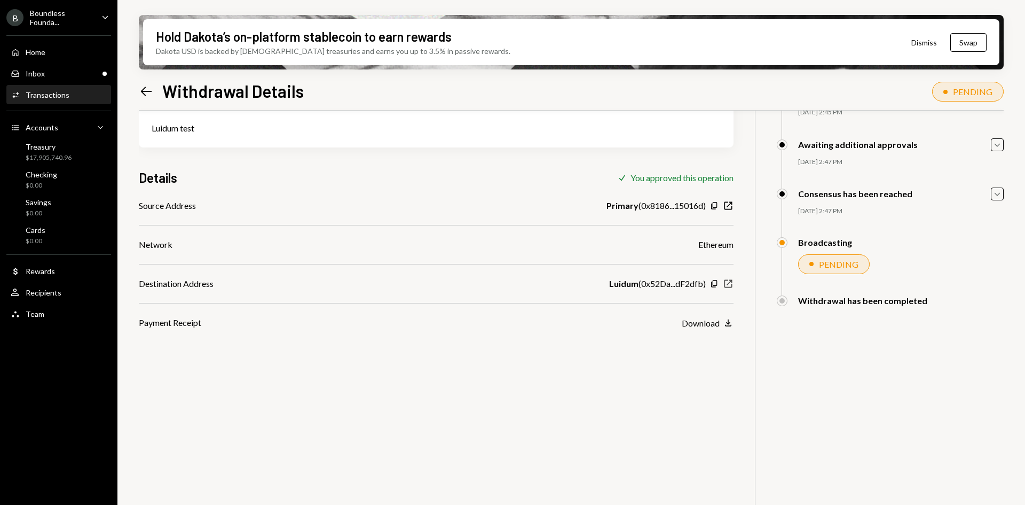
click at [725, 285] on icon "button" at bounding box center [729, 284] width 8 height 8
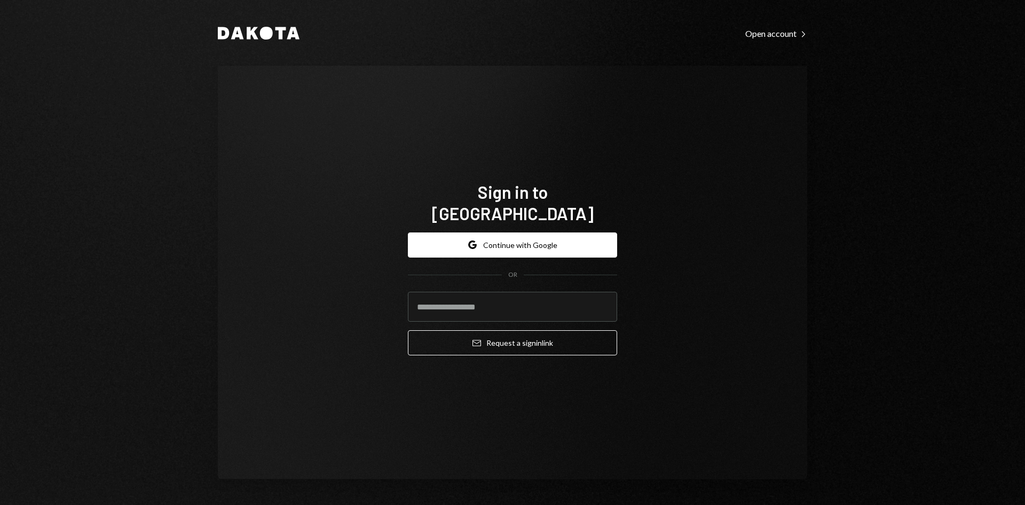
drag, startPoint x: 0, startPoint y: 0, endPoint x: 624, endPoint y: 179, distance: 649.5
click at [624, 180] on div "Sign in to [GEOGRAPHIC_DATA] Google Continue with Google OR Email Request a sig…" at bounding box center [512, 272] width 235 height 269
